Goal: Transaction & Acquisition: Obtain resource

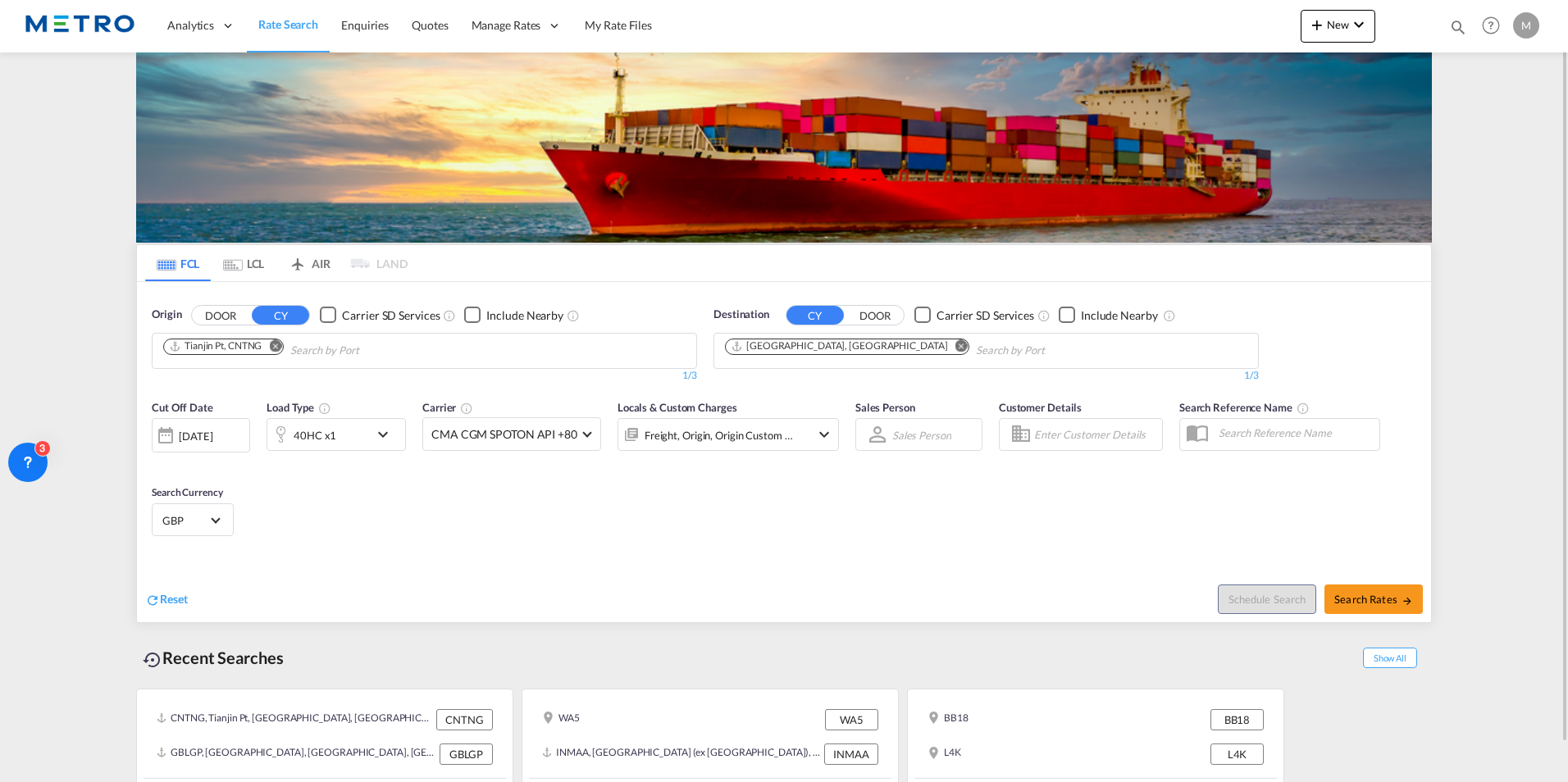
click at [253, 272] on md-tab-item "LCL" at bounding box center [243, 263] width 65 height 36
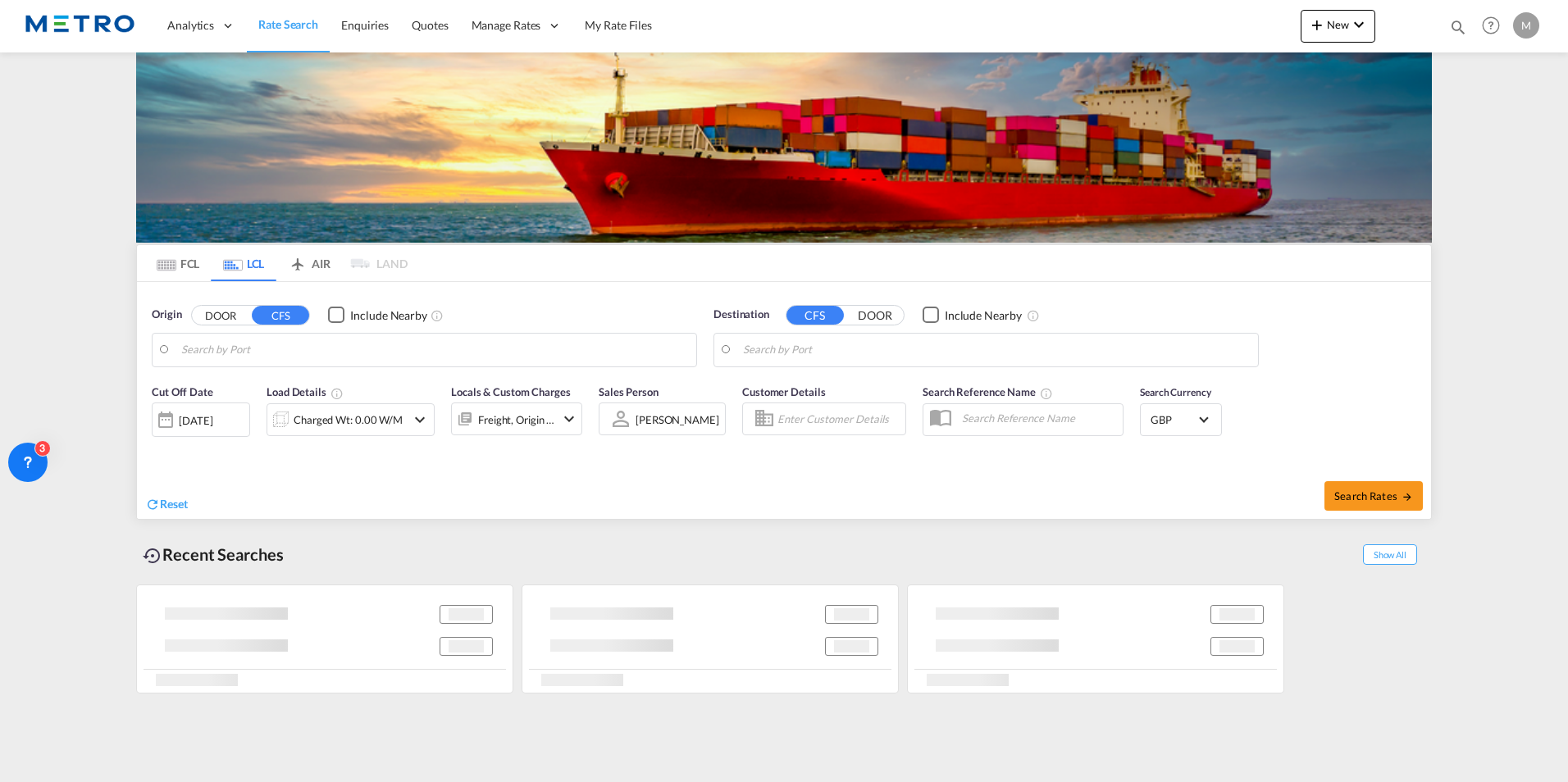
type input "GB-ST13, [GEOGRAPHIC_DATA]"
type input "[GEOGRAPHIC_DATA], SH, CNSHA"
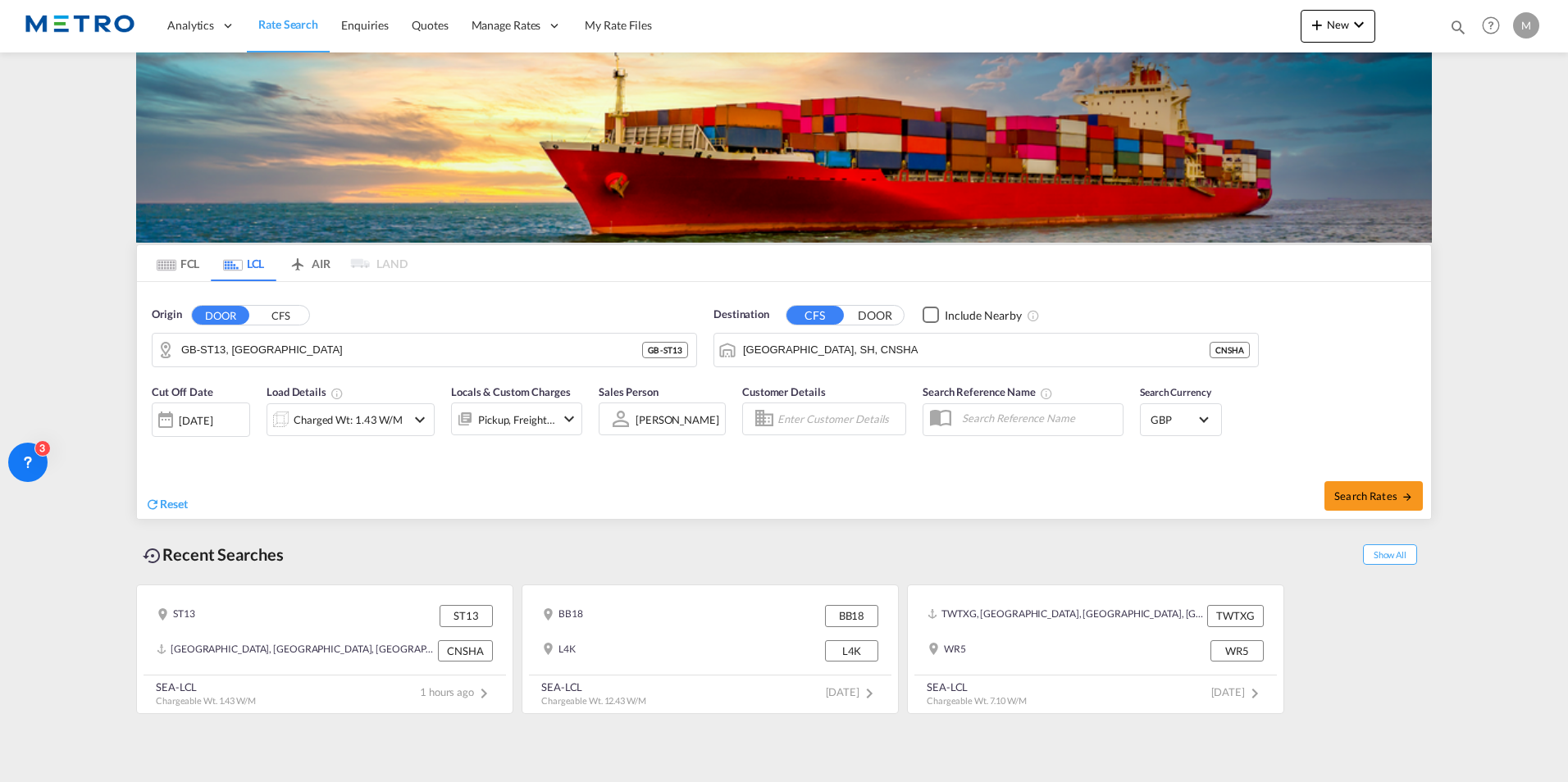
click at [416, 413] on md-icon "icon-chevron-down" at bounding box center [420, 420] width 20 height 20
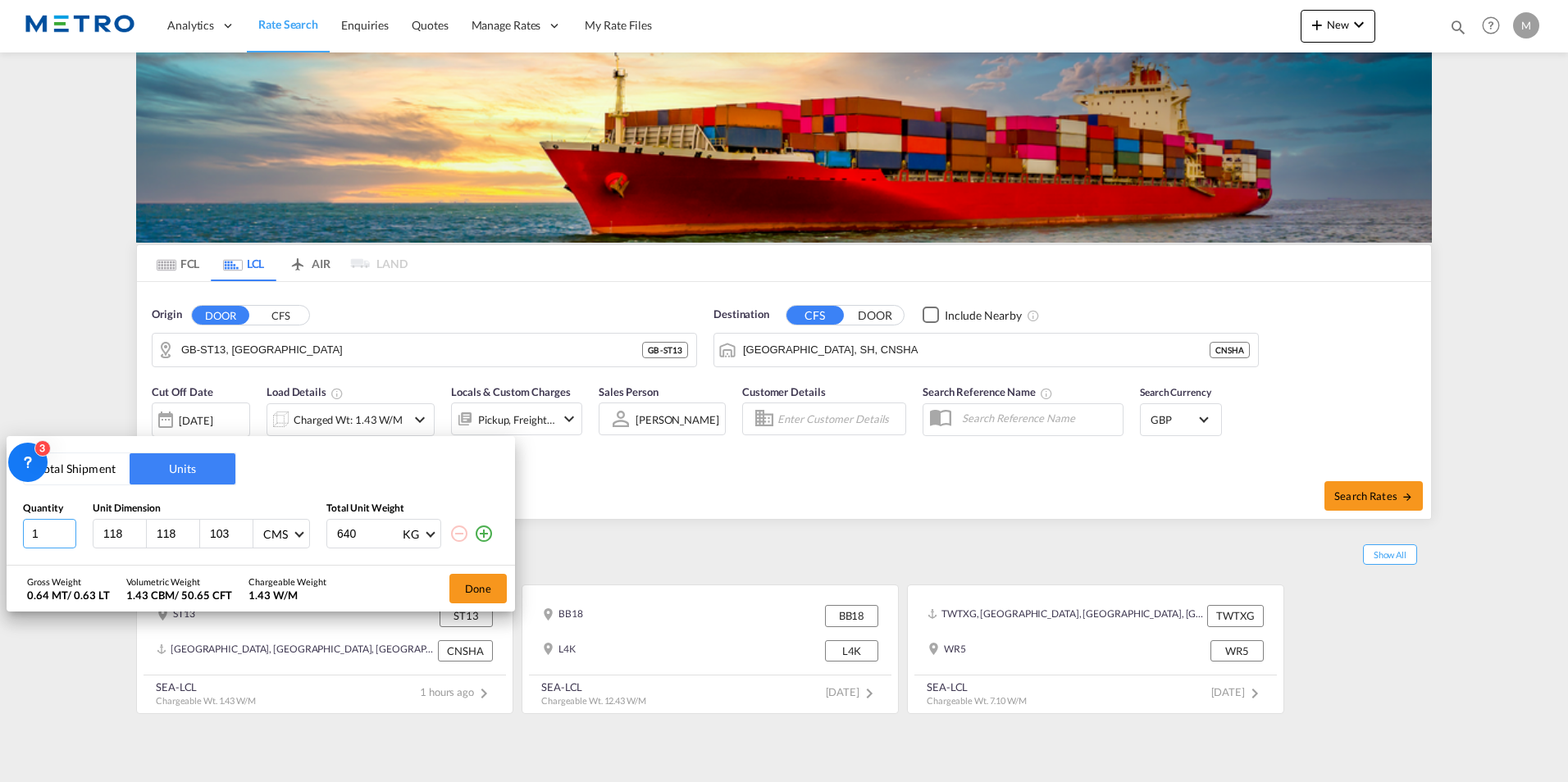
drag, startPoint x: 45, startPoint y: 529, endPoint x: 0, endPoint y: 535, distance: 45.4
click at [0, 535] on html "Analytics Reports Dashboard Rate Search Enquiries Quotes" at bounding box center [784, 391] width 1568 height 782
type input "6"
drag, startPoint x: 364, startPoint y: 535, endPoint x: 277, endPoint y: 555, distance: 89.3
click at [278, 555] on div "Total Shipment Units Quantity Unit Dimension Total Unit Weight 6 118 118 103 CM…" at bounding box center [260, 501] width 508 height 130
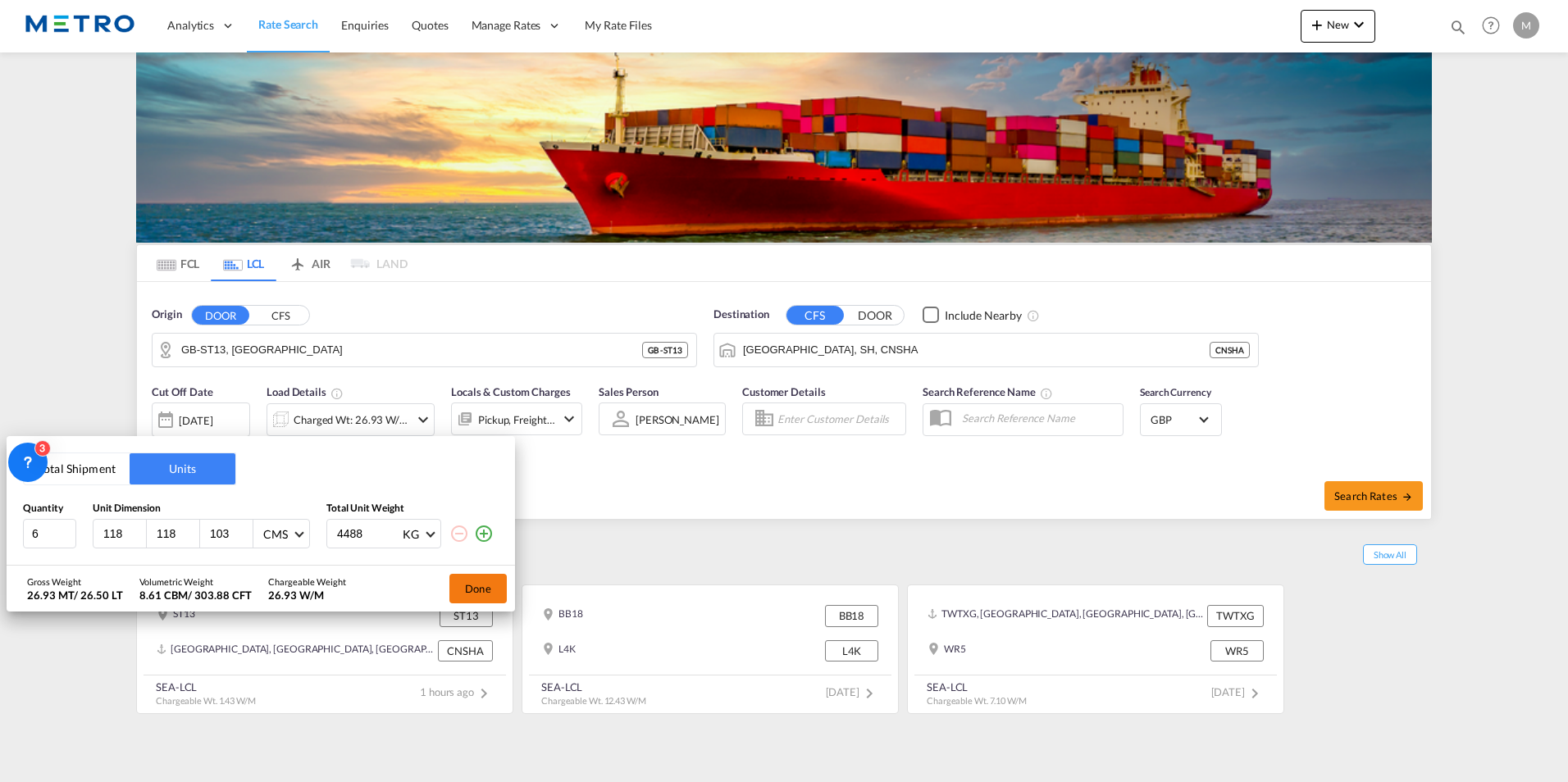
type input "4488"
click at [471, 582] on button "Done" at bounding box center [477, 589] width 57 height 30
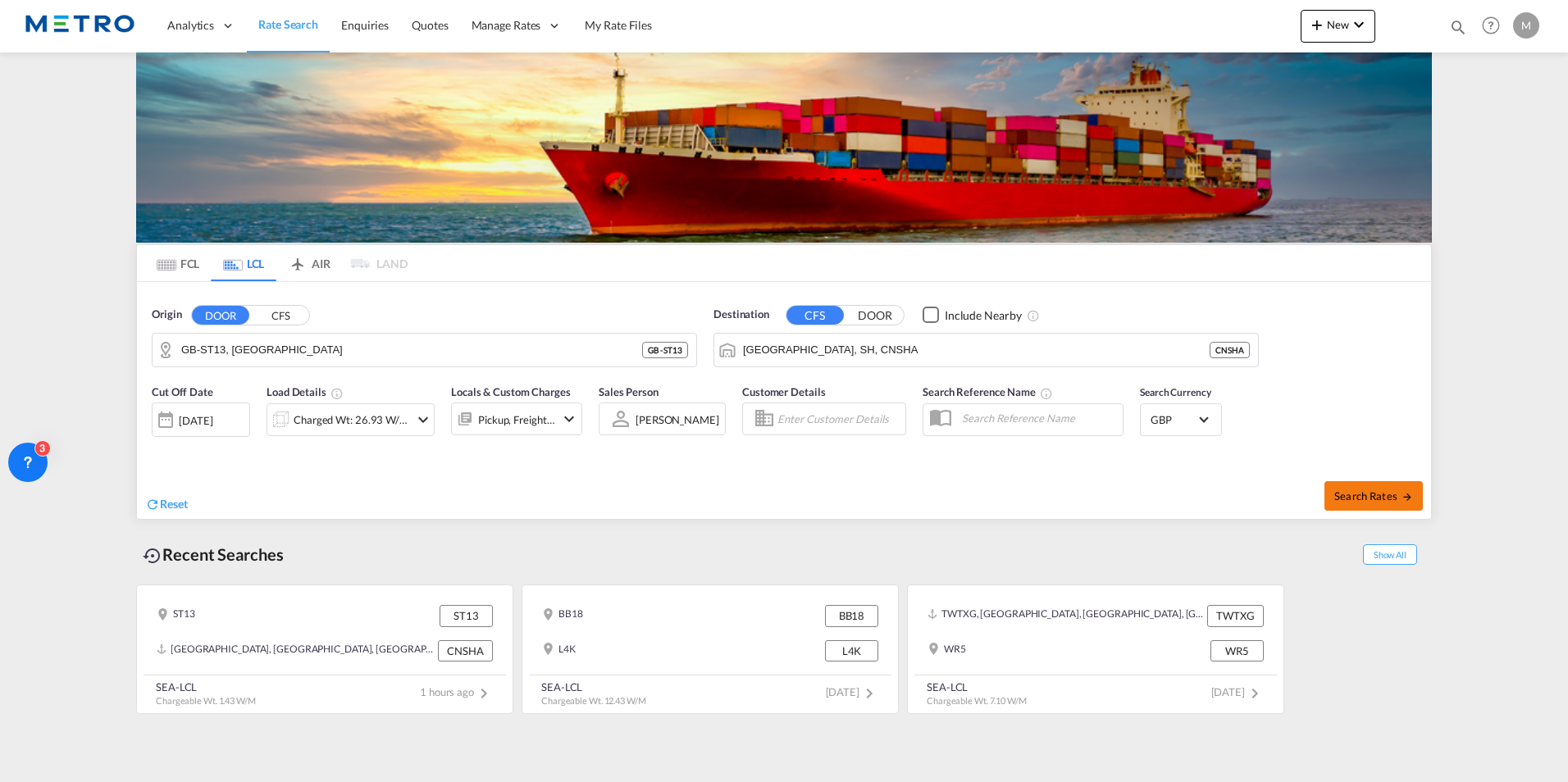
click at [1397, 498] on span "Search Rates" at bounding box center [1373, 496] width 79 height 13
type input "ST13 to CNSHA / [DATE]"
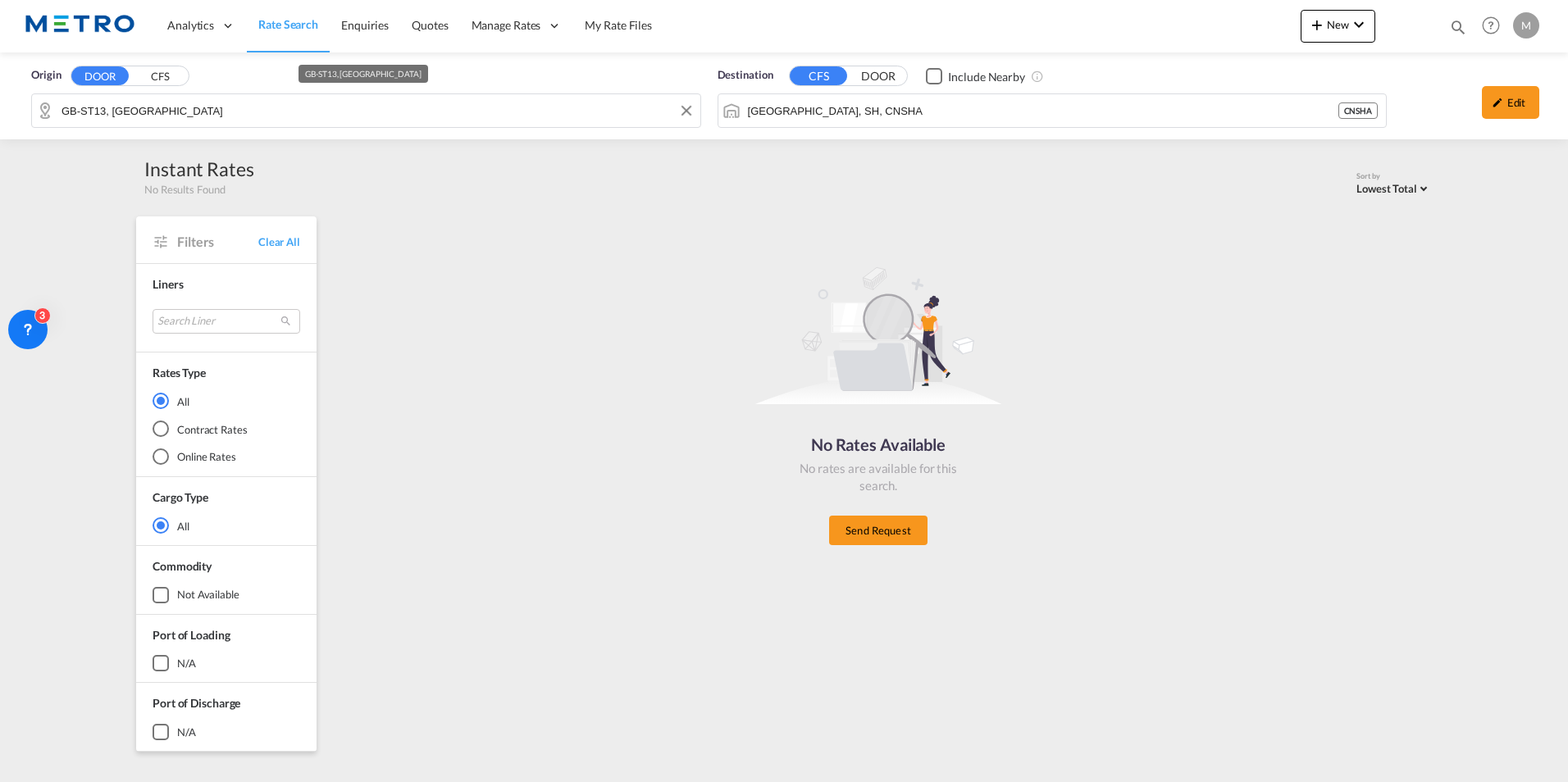
click at [601, 112] on input "GB-ST13, [GEOGRAPHIC_DATA]" at bounding box center [377, 110] width 631 height 24
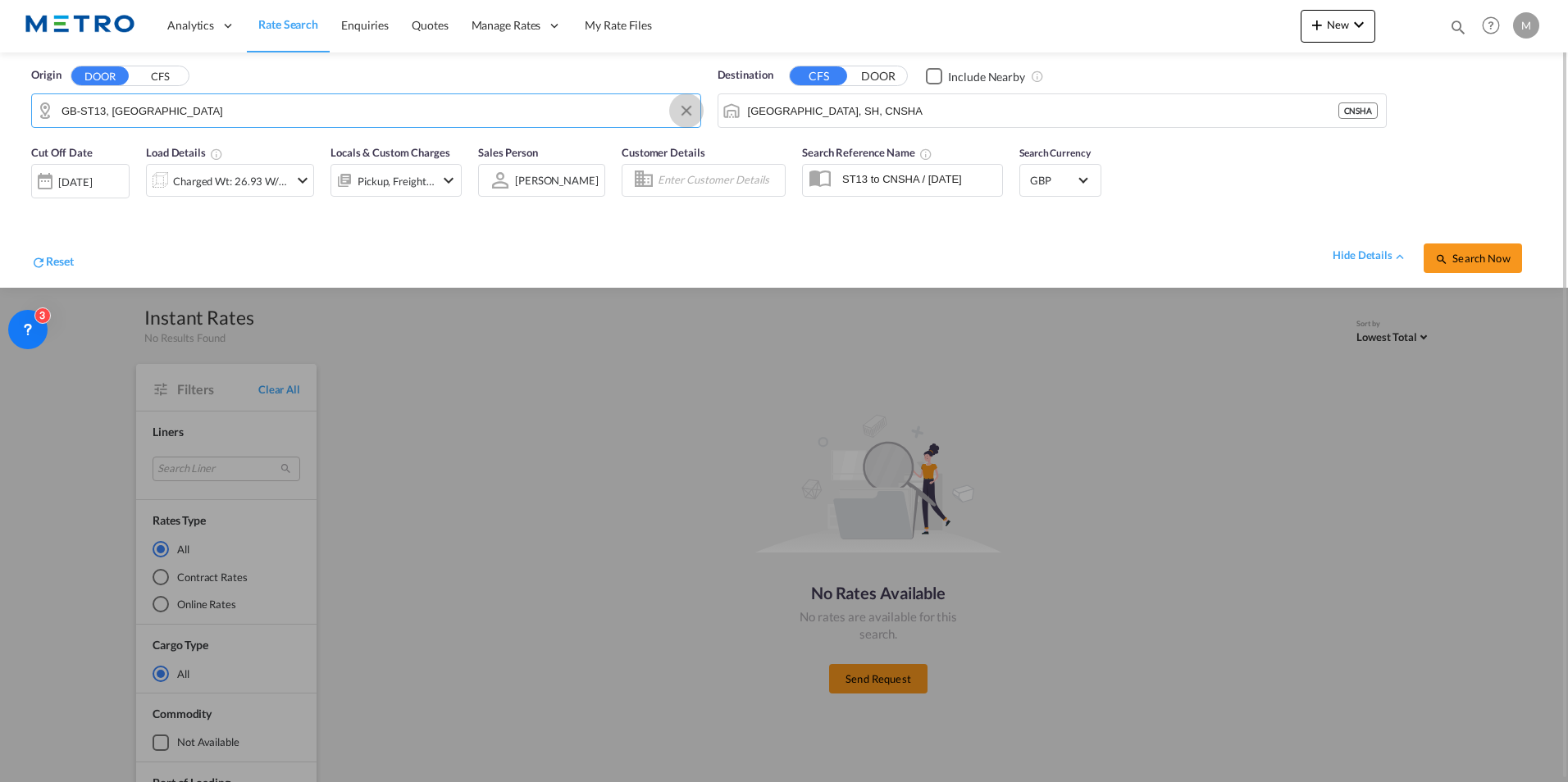
click at [681, 112] on md-icon "Clear Input" at bounding box center [686, 111] width 18 height 18
drag, startPoint x: 152, startPoint y: 173, endPoint x: 411, endPoint y: 136, distance: 261.6
click at [152, 173] on div "[GEOGRAPHIC_DATA] , SO45 [GEOGRAPHIC_DATA] [GEOGRAPHIC_DATA]-SO45" at bounding box center [187, 156] width 311 height 49
type input "GB-SO45, [GEOGRAPHIC_DATA]"
drag, startPoint x: 921, startPoint y: 112, endPoint x: 755, endPoint y: 121, distance: 166.2
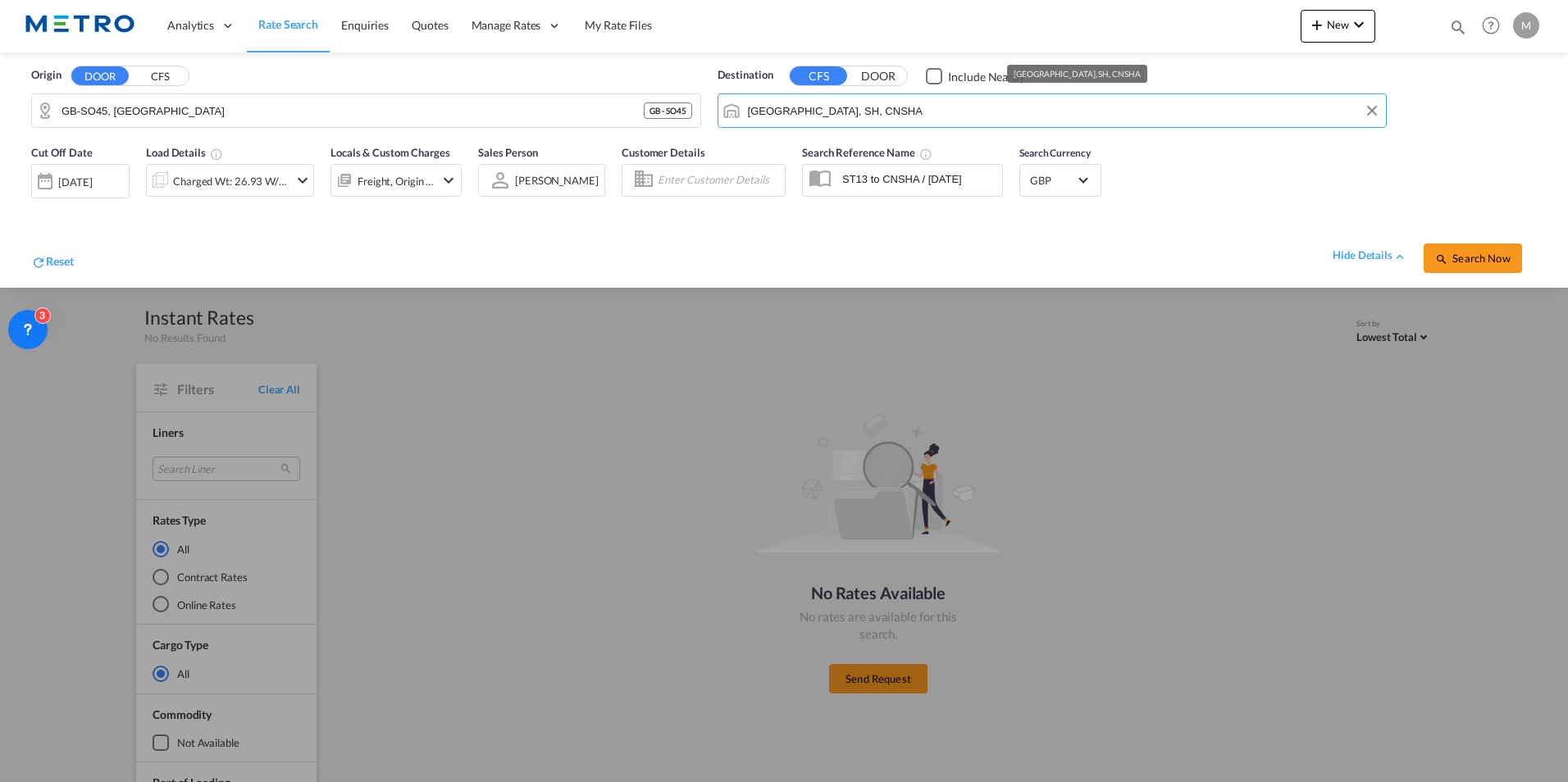
click at [755, 121] on input "[GEOGRAPHIC_DATA], SH, CNSHA" at bounding box center [1063, 110] width 631 height 24
click at [1375, 113] on button "Clear Input" at bounding box center [1371, 110] width 24 height 24
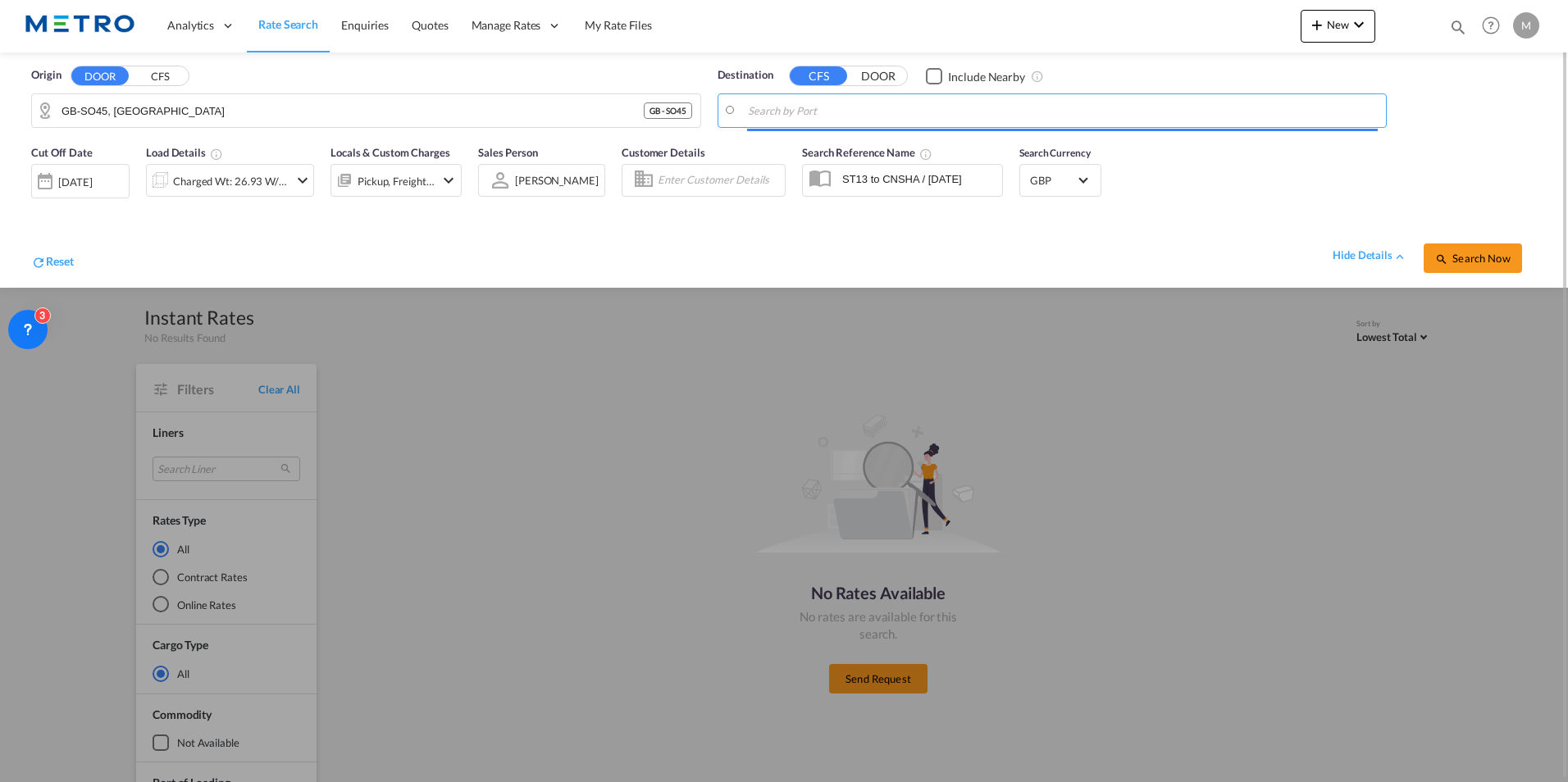
type input "J"
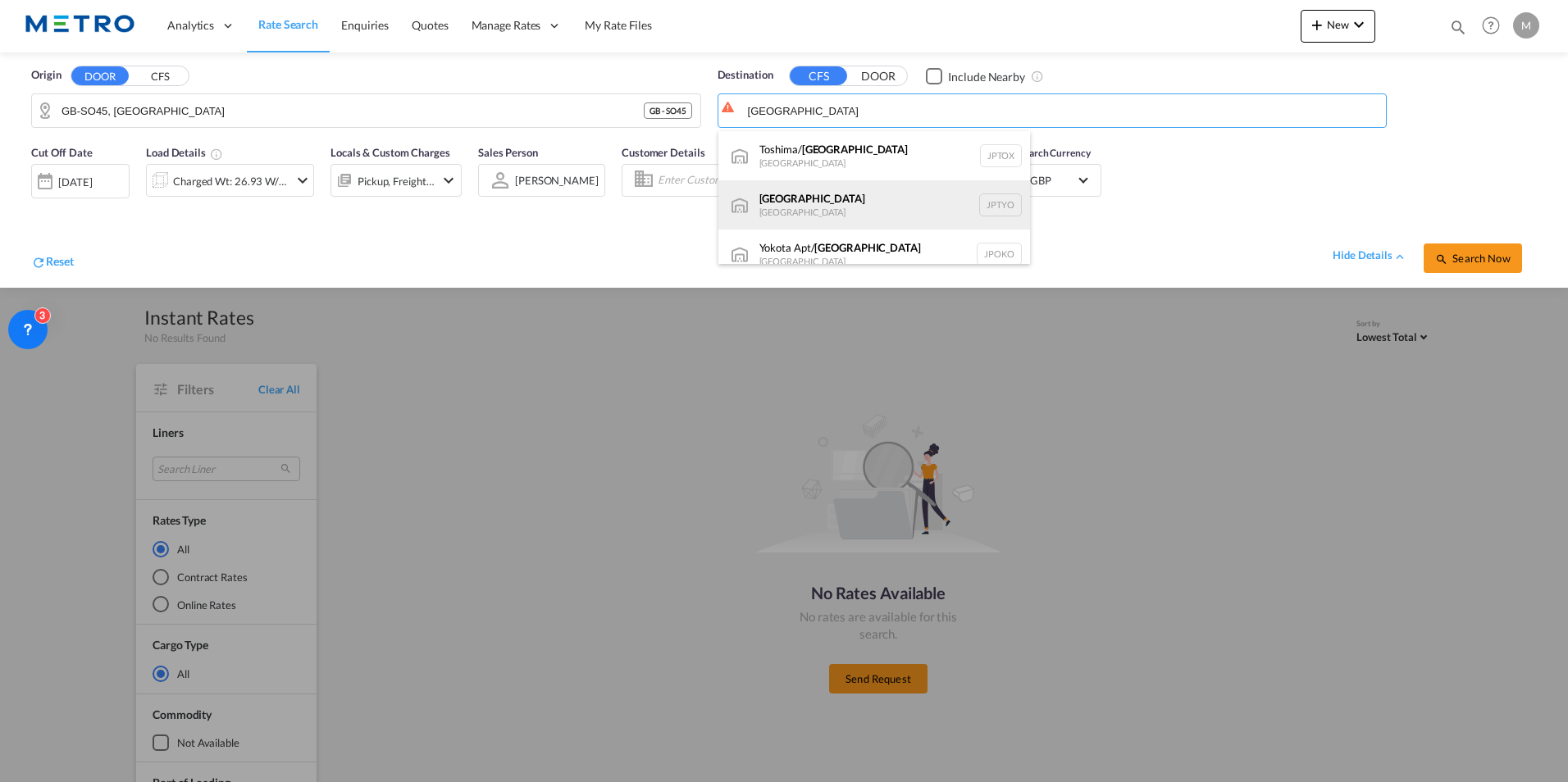
click at [877, 191] on div "Tokyo [GEOGRAPHIC_DATA] JPTYO" at bounding box center [874, 205] width 311 height 49
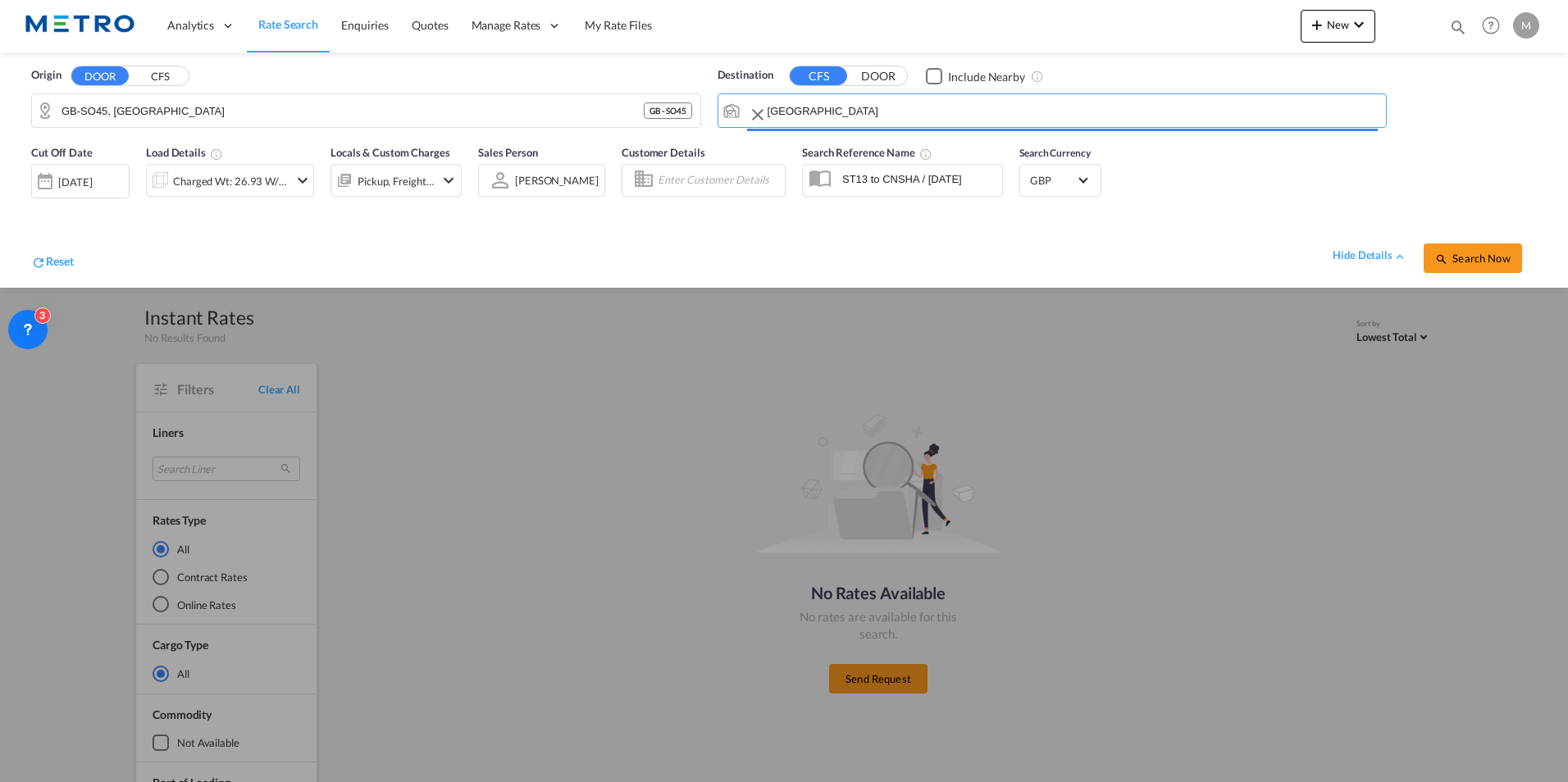
type input "[GEOGRAPHIC_DATA], JPTYO"
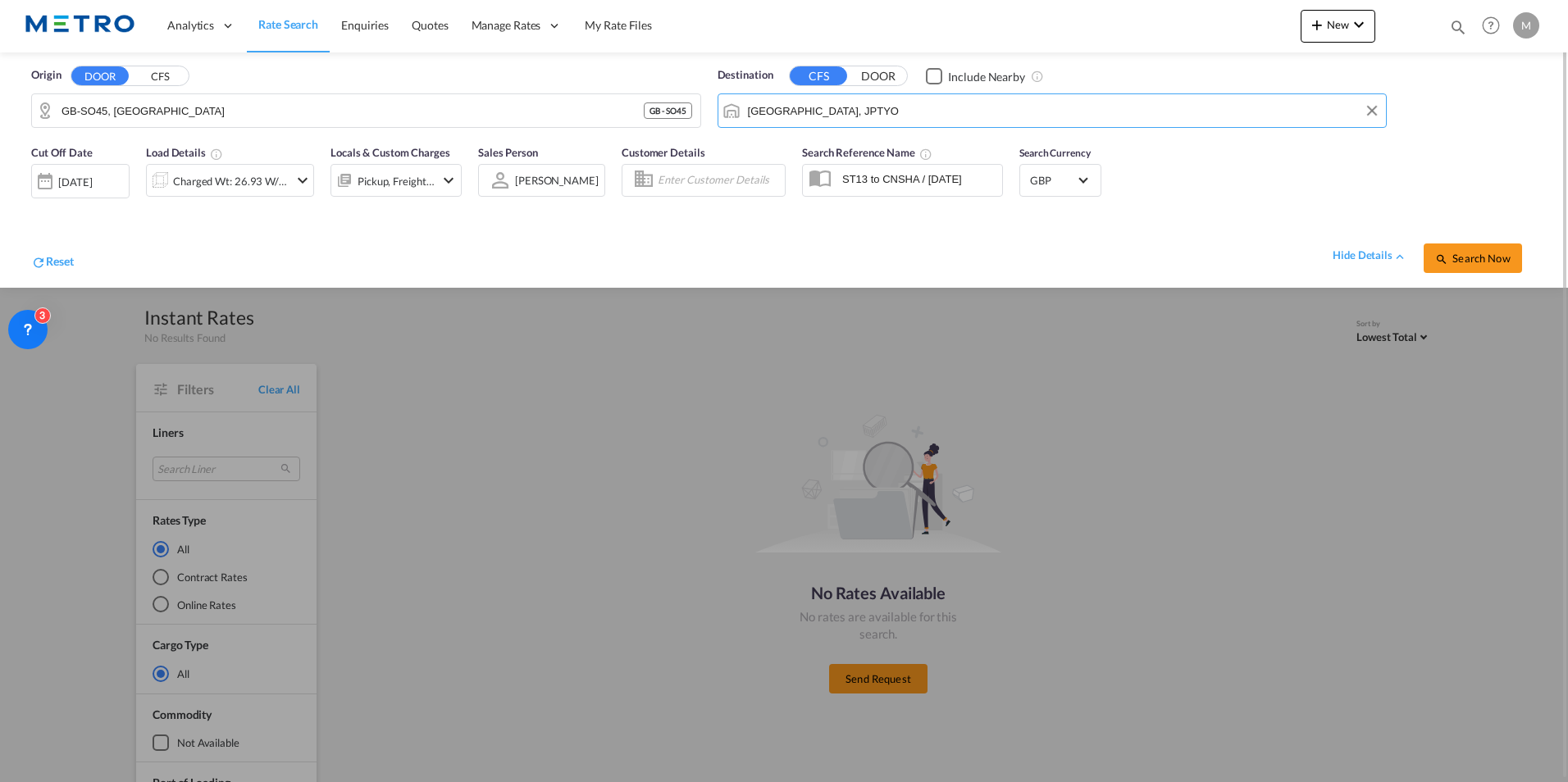
click at [294, 190] on md-icon "icon-chevron-down" at bounding box center [303, 181] width 20 height 20
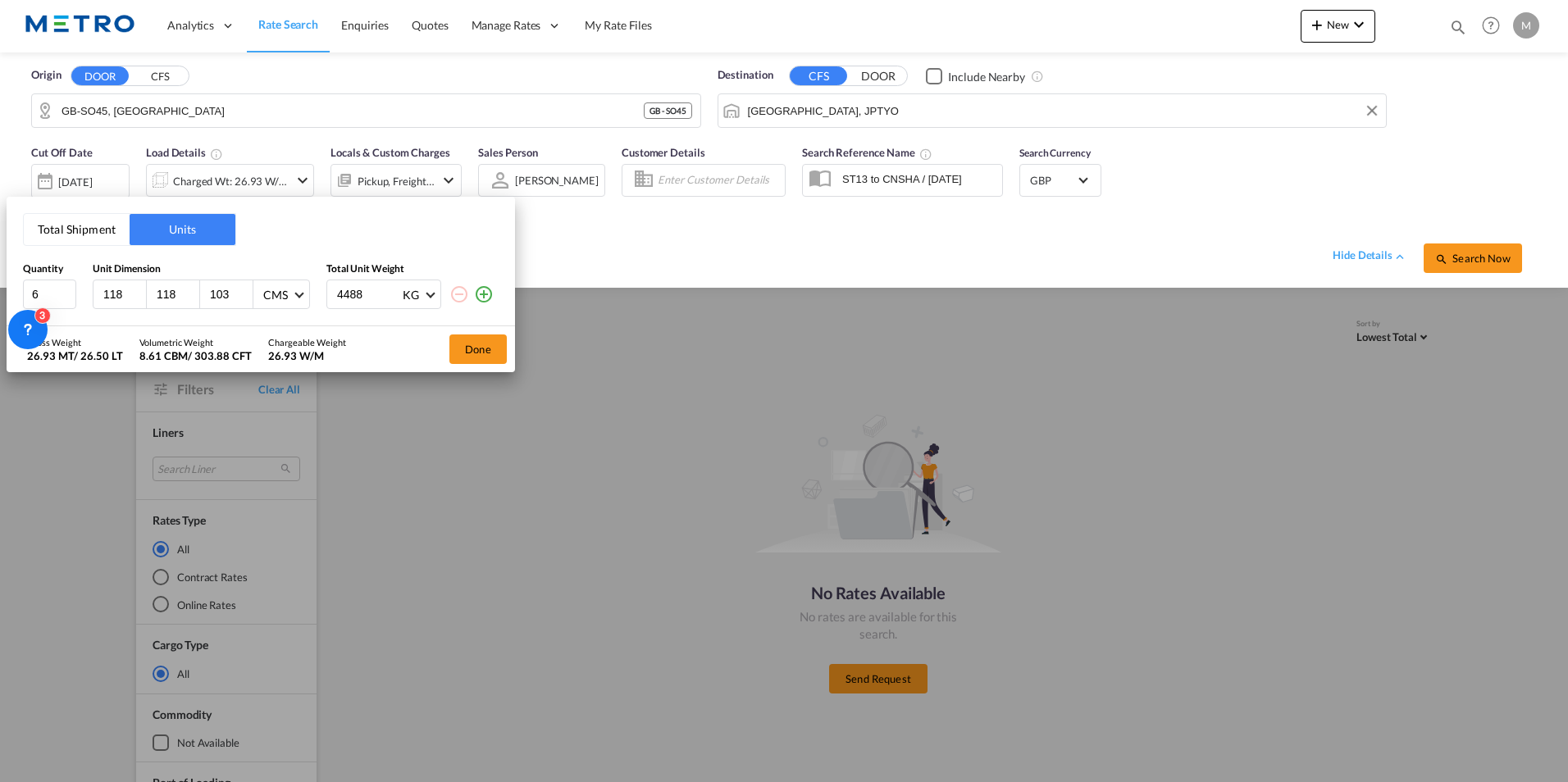
click at [1491, 247] on div "Total Shipment Units Quantity Unit Dimension Total Unit Weight 6 118 118 103 CM…" at bounding box center [784, 391] width 1568 height 782
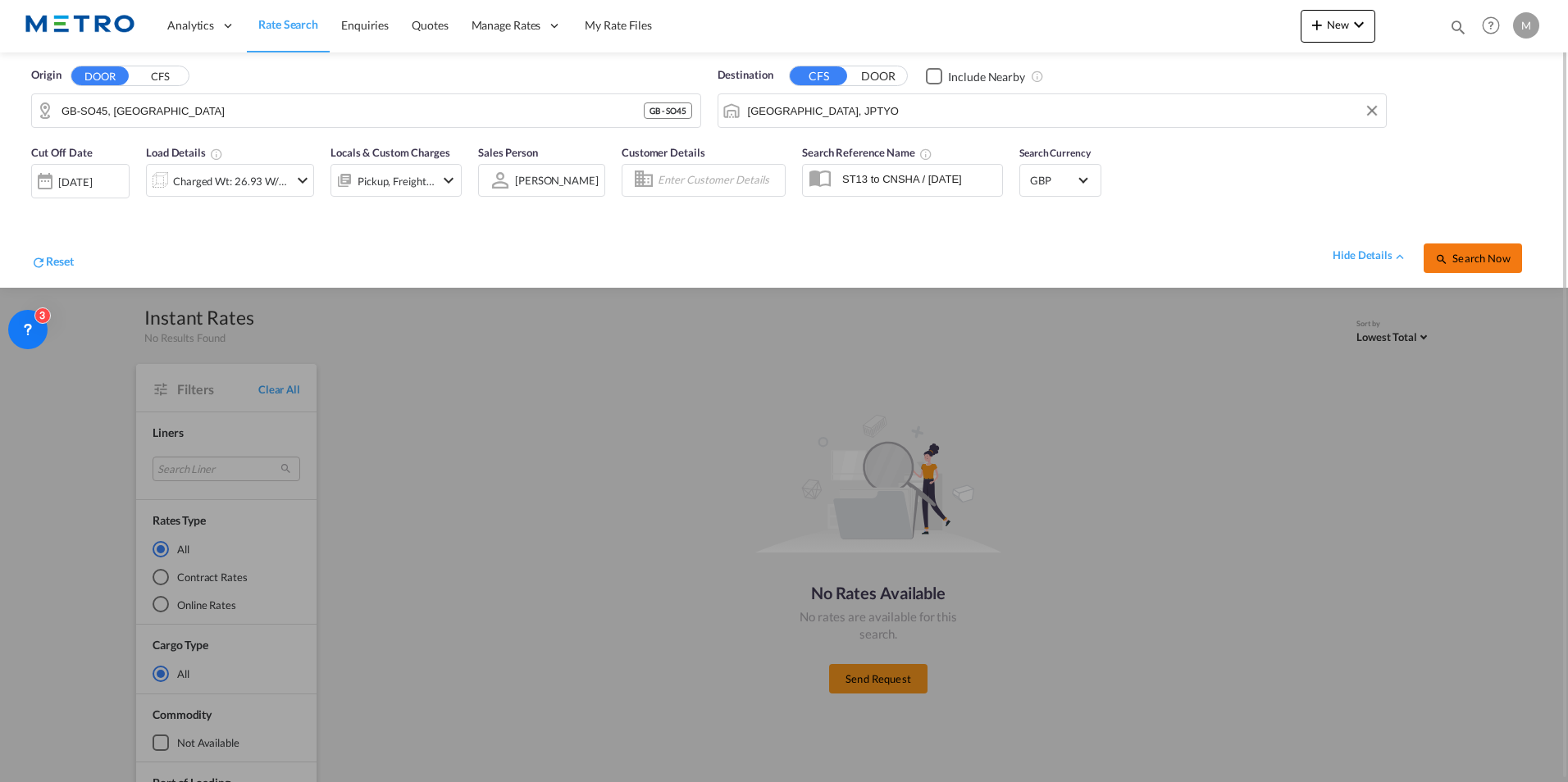
click at [1486, 251] on button "Search Now" at bounding box center [1473, 258] width 98 height 30
